Goal: Task Accomplishment & Management: Manage account settings

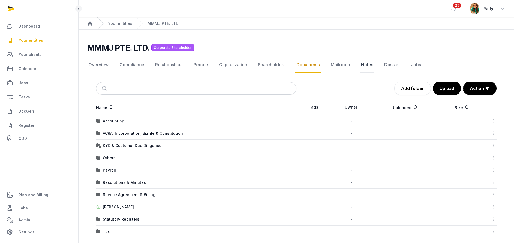
click at [363, 65] on link "Notes" at bounding box center [367, 65] width 14 height 16
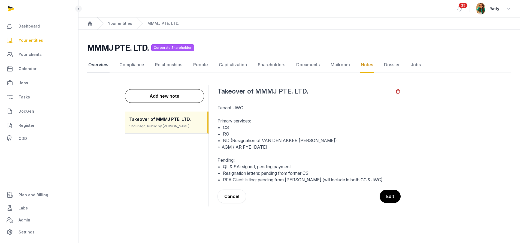
click at [91, 66] on link "Overview" at bounding box center [98, 65] width 22 height 16
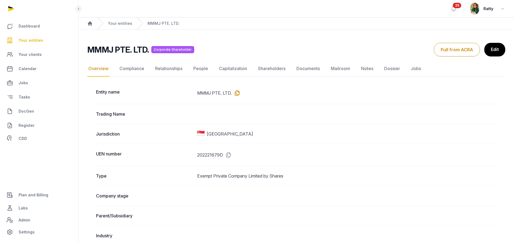
click at [236, 93] on icon at bounding box center [236, 93] width 9 height 9
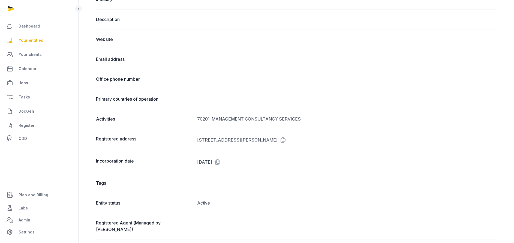
scroll to position [286, 0]
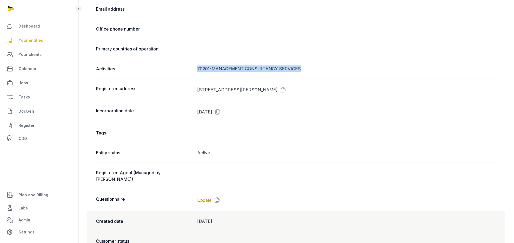
drag, startPoint x: 299, startPoint y: 68, endPoint x: 192, endPoint y: 66, distance: 107.3
click at [192, 66] on div "Activities 70201-MANAGEMENT CONSULTANCY SERVICES" at bounding box center [296, 69] width 400 height 20
copy div "70201-MANAGEMENT CONSULTANCY SERVICES"
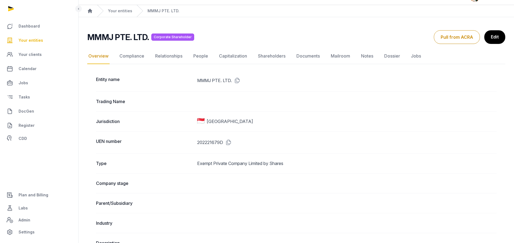
scroll to position [0, 0]
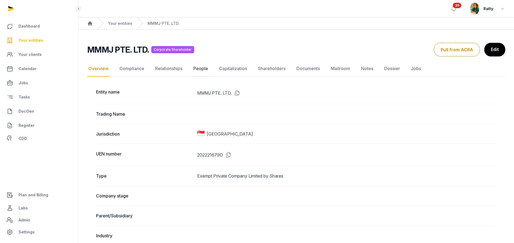
click at [198, 67] on link "People" at bounding box center [200, 69] width 17 height 16
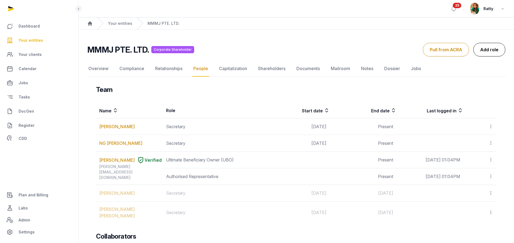
click at [496, 53] on link "Add role" at bounding box center [489, 50] width 32 height 14
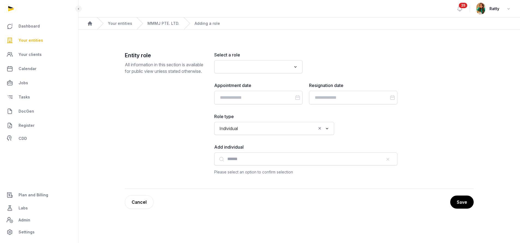
click at [237, 63] on input "Search for option" at bounding box center [254, 67] width 74 height 8
click at [237, 80] on li "Secretary" at bounding box center [258, 79] width 88 height 8
type input "***"
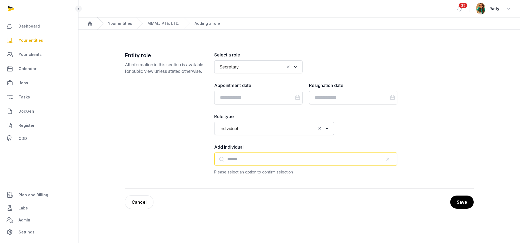
click at [253, 161] on input "text" at bounding box center [305, 158] width 183 height 13
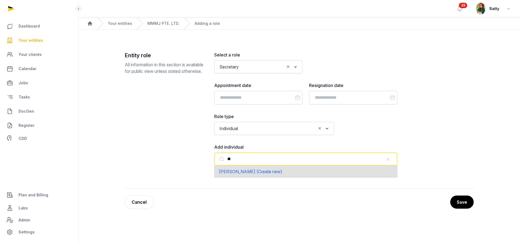
type input "*"
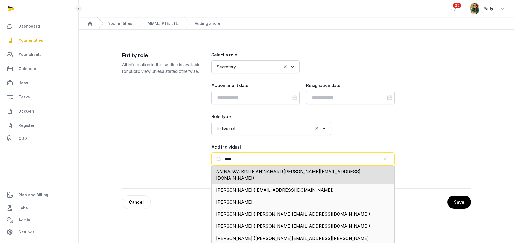
click at [249, 172] on span "AN'NAJWA BINTE AN'NAHARI (anna.nari@histellar.com)" at bounding box center [288, 175] width 144 height 12
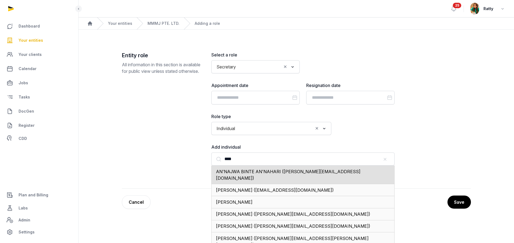
type input "**********"
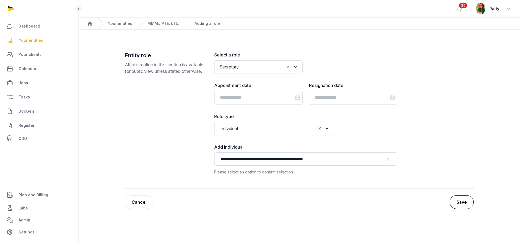
click at [468, 201] on button "Save" at bounding box center [462, 202] width 24 height 14
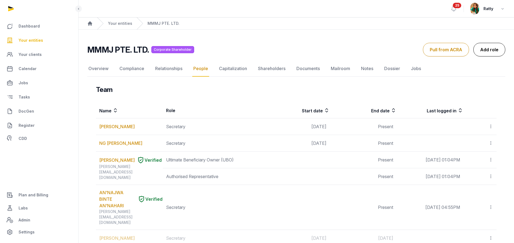
click at [483, 47] on link "Add role" at bounding box center [489, 50] width 32 height 14
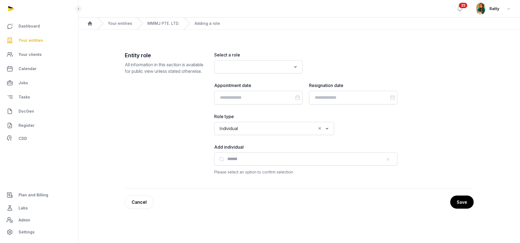
click at [260, 63] on input "Search for option" at bounding box center [254, 67] width 74 height 8
click at [239, 79] on li "Secretary" at bounding box center [258, 79] width 88 height 8
type input "*****"
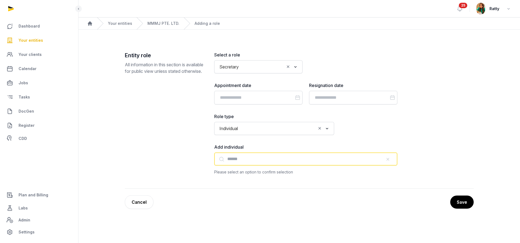
click at [237, 157] on input "text" at bounding box center [305, 158] width 183 height 13
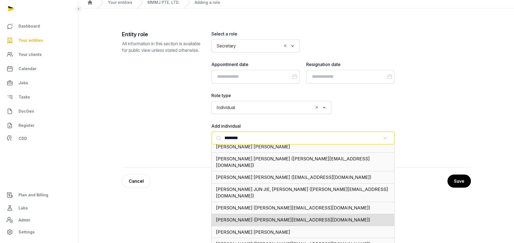
scroll to position [32, 0]
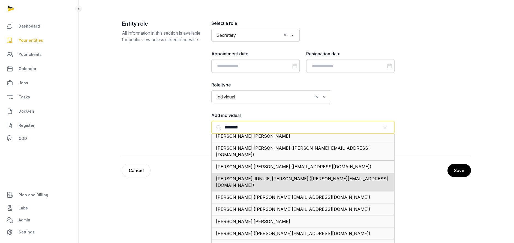
click at [262, 176] on span "ONG JUN JIE, BENJAMIN (Benjamin@histellar.com)" at bounding box center [302, 182] width 172 height 12
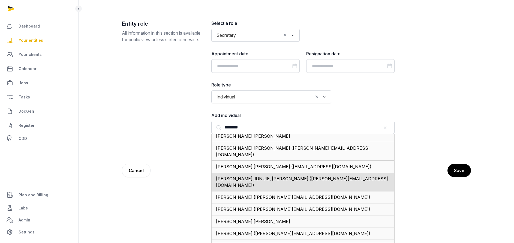
type input "**********"
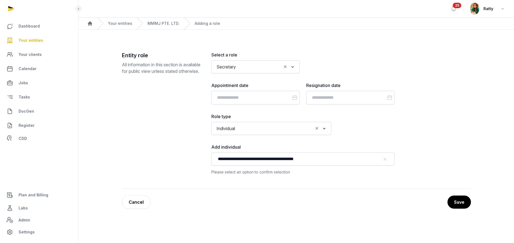
scroll to position [0, 0]
click at [464, 204] on button "Save" at bounding box center [462, 202] width 24 height 14
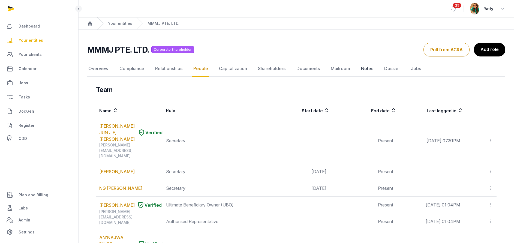
click at [369, 70] on link "Notes" at bounding box center [367, 69] width 14 height 16
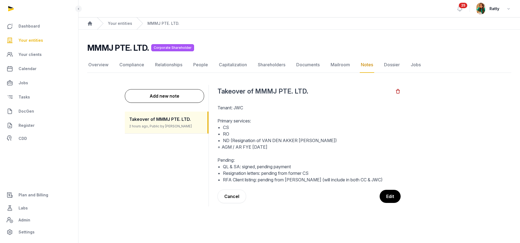
drag, startPoint x: 272, startPoint y: 147, endPoint x: 251, endPoint y: 146, distance: 20.7
click at [251, 146] on p "+ AGM / AR FYE [DATE]" at bounding box center [308, 147] width 183 height 7
click at [196, 67] on link "People" at bounding box center [200, 65] width 17 height 16
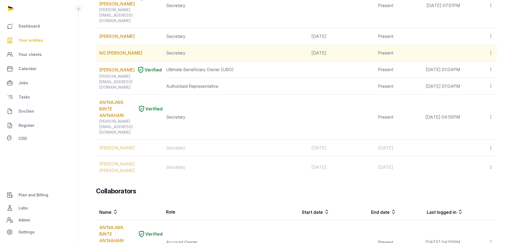
scroll to position [123, 0]
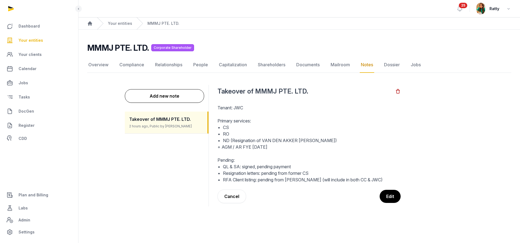
click at [23, 41] on span "Your entities" at bounding box center [31, 40] width 25 height 7
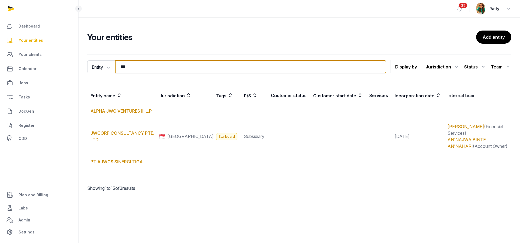
drag, startPoint x: 133, startPoint y: 69, endPoint x: -48, endPoint y: 26, distance: 186.7
click at [0, 26] on html "Dashboard Your entities Your clients Calendar Jobs Tasks DocGen Register CDD Pl…" at bounding box center [260, 121] width 520 height 243
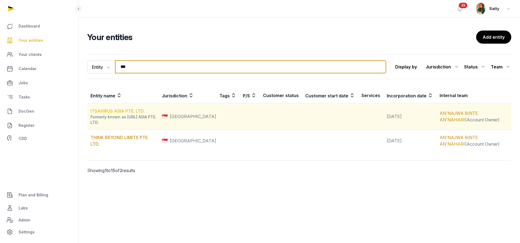
type input "***"
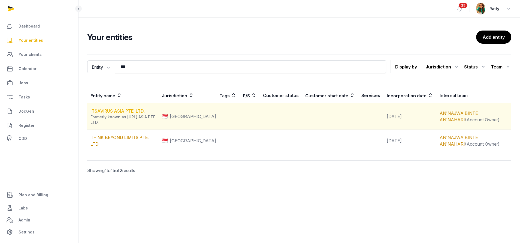
click at [114, 112] on link "ITSAVIRUS ASIA PTE. LTD." at bounding box center [117, 110] width 54 height 5
